Goal: Information Seeking & Learning: Learn about a topic

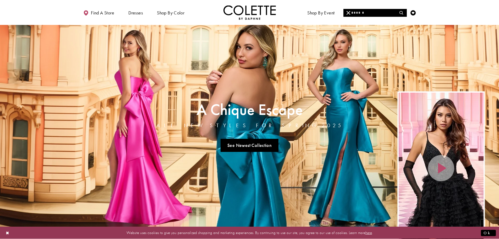
click at [387, 14] on input "Search" at bounding box center [374, 13] width 63 height 8
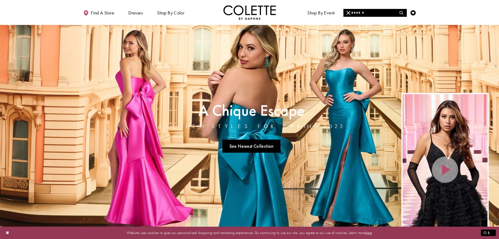
drag, startPoint x: 360, startPoint y: 10, endPoint x: 358, endPoint y: 13, distance: 3.1
click at [360, 10] on input "Search" at bounding box center [374, 13] width 63 height 8
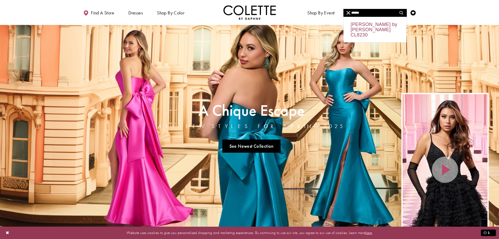
click at [367, 25] on div "[PERSON_NAME] by [PERSON_NAME] CL8230" at bounding box center [375, 29] width 63 height 25
type input "**********"
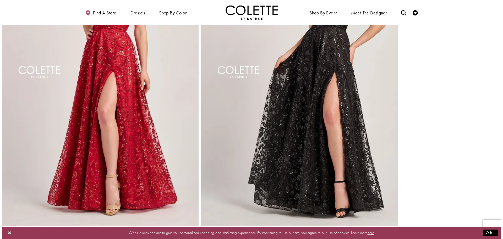
scroll to position [367, 0]
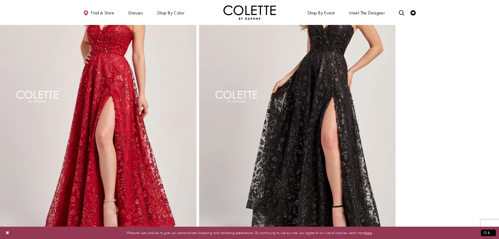
click at [99, 127] on img "Full size Style CL8230 Colette by Daphne #2 Scarlet frontface vertical picture" at bounding box center [98, 102] width 196 height 295
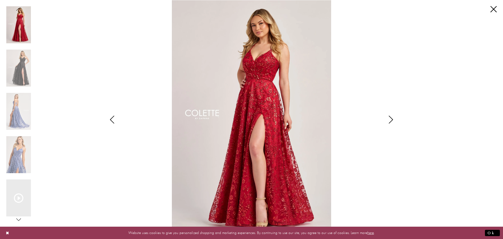
click at [499, 7] on div "Pause autoplay Previous Slide Next Slide 0 1 2 3 4 5 6" at bounding box center [251, 119] width 503 height 239
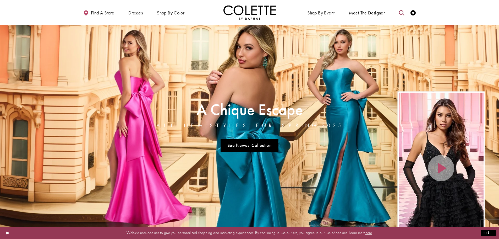
click at [400, 13] on icon "Toggle search" at bounding box center [401, 12] width 5 height 5
click at [366, 13] on input "Search" at bounding box center [374, 13] width 63 height 8
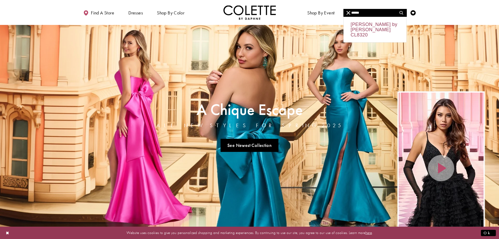
click at [364, 29] on div "Colette by Daphne CL8320" at bounding box center [375, 29] width 63 height 25
type input "**********"
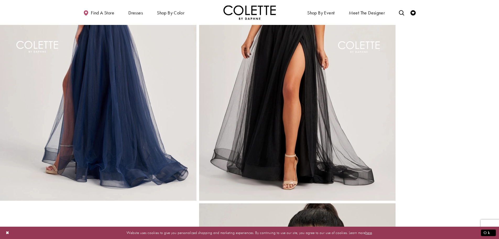
scroll to position [419, 0]
